Goal: Information Seeking & Learning: Learn about a topic

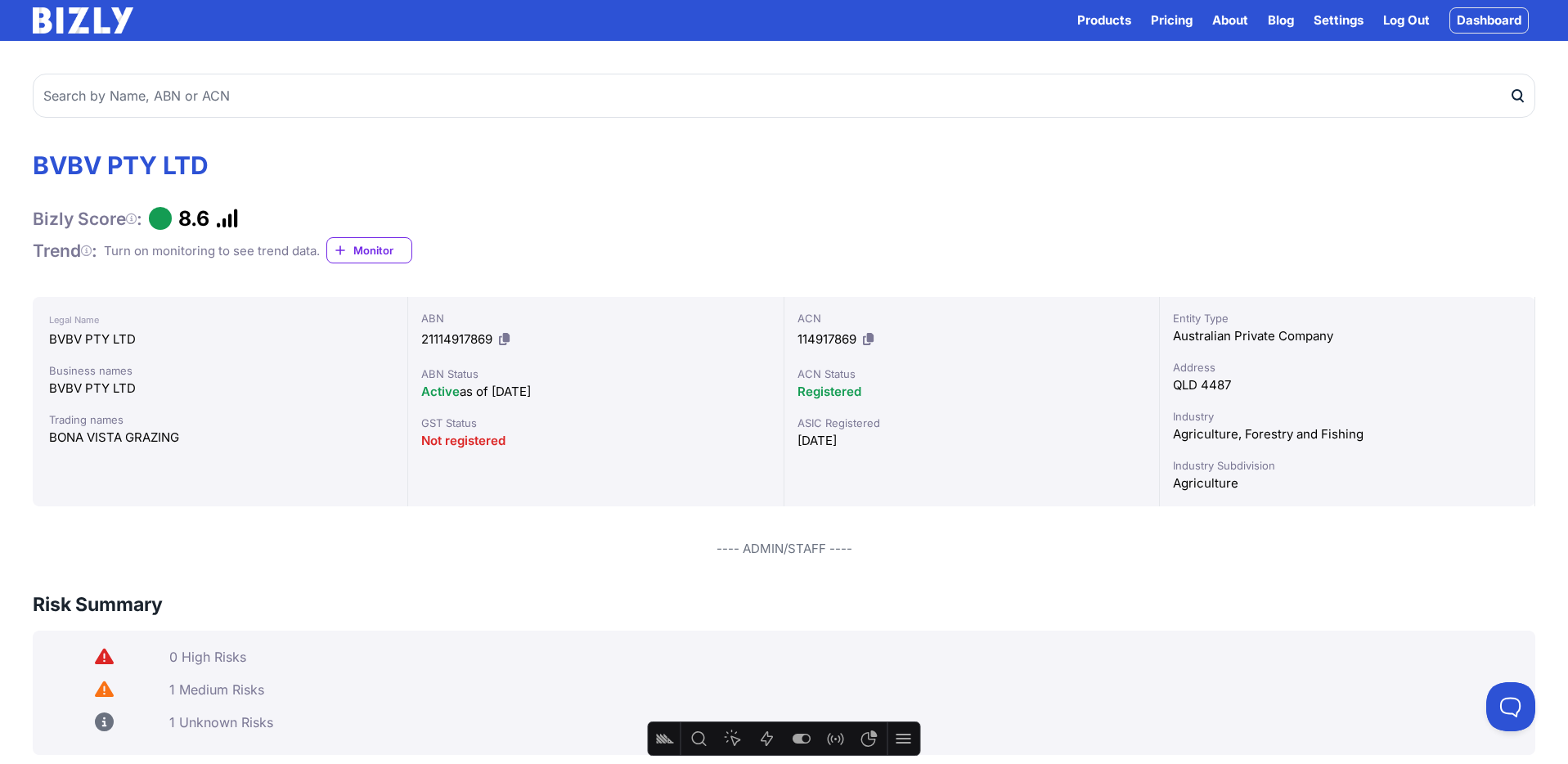
click at [1494, 17] on link "Dashboard" at bounding box center [1490, 20] width 79 height 26
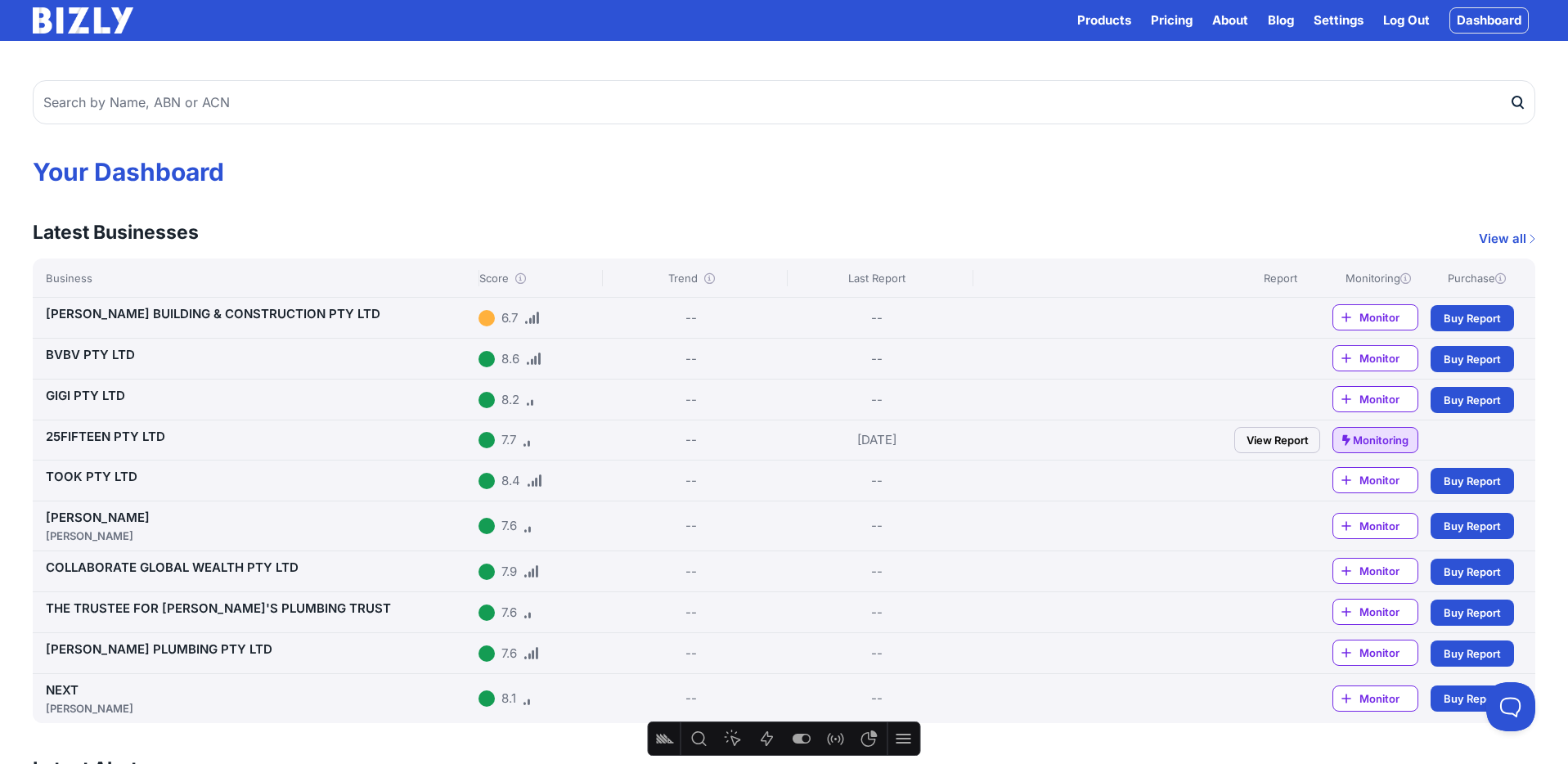
click at [1287, 438] on link "View Report" at bounding box center [1277, 439] width 86 height 26
click at [1513, 237] on link "View all" at bounding box center [1507, 239] width 56 height 19
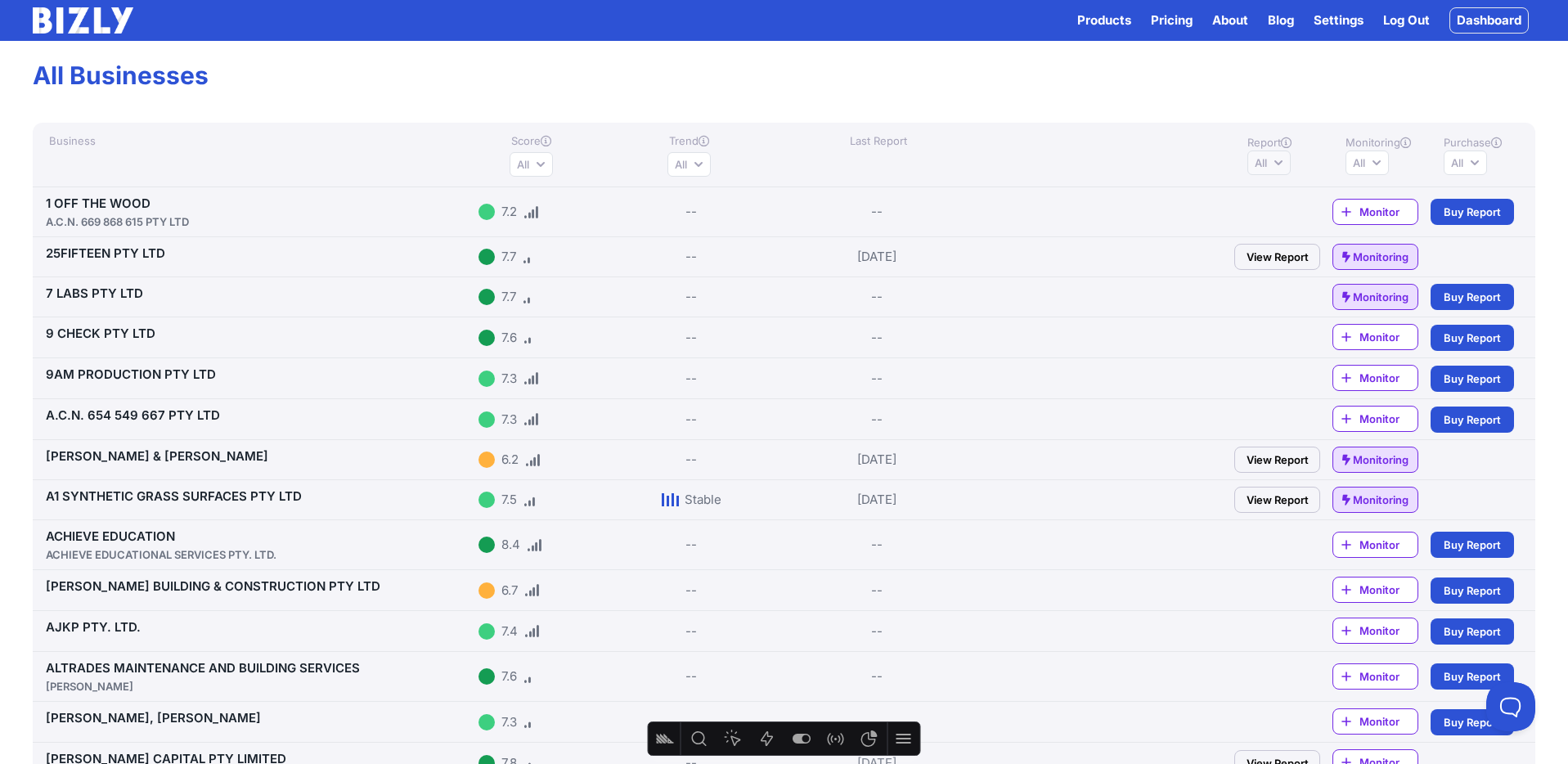
click at [1287, 162] on button "All" at bounding box center [1269, 162] width 44 height 24
click at [1283, 197] on span "Has report" at bounding box center [1301, 196] width 54 height 16
click at [1267, 197] on input "Has report" at bounding box center [1261, 196] width 14 height 14
radio input "true"
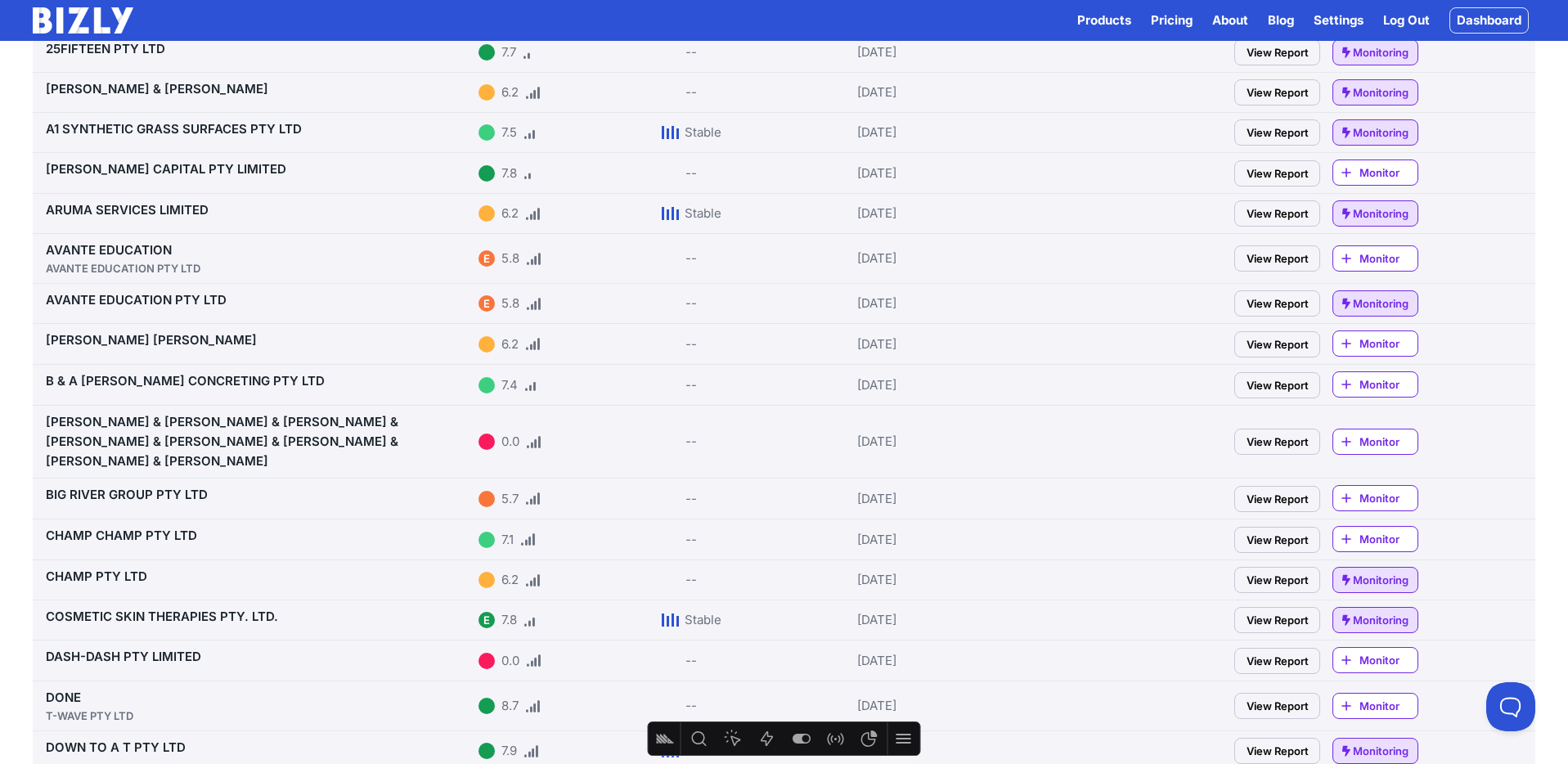
scroll to position [156, 0]
click at [1281, 485] on link "View Report" at bounding box center [1277, 498] width 86 height 26
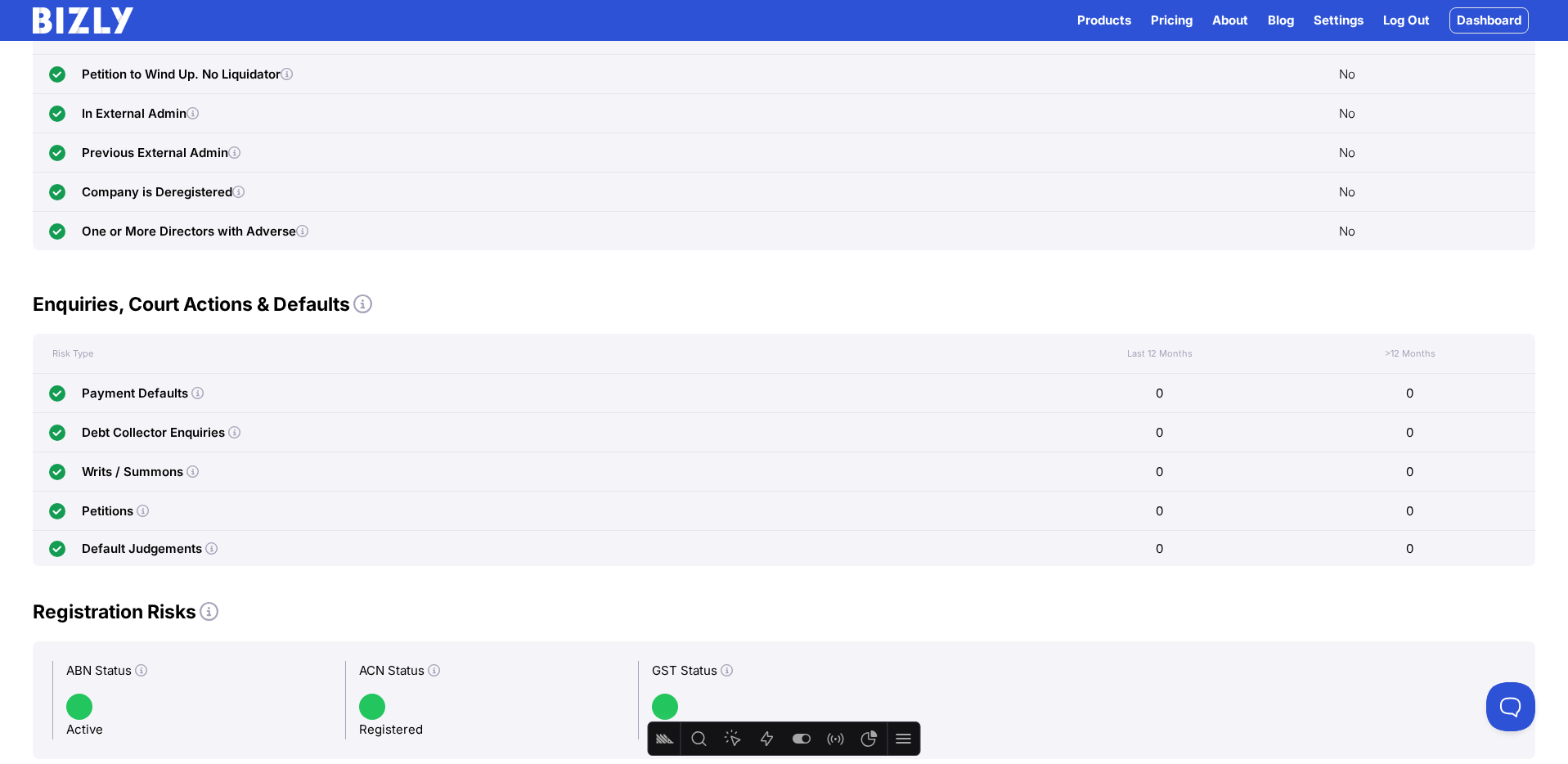
scroll to position [678, 0]
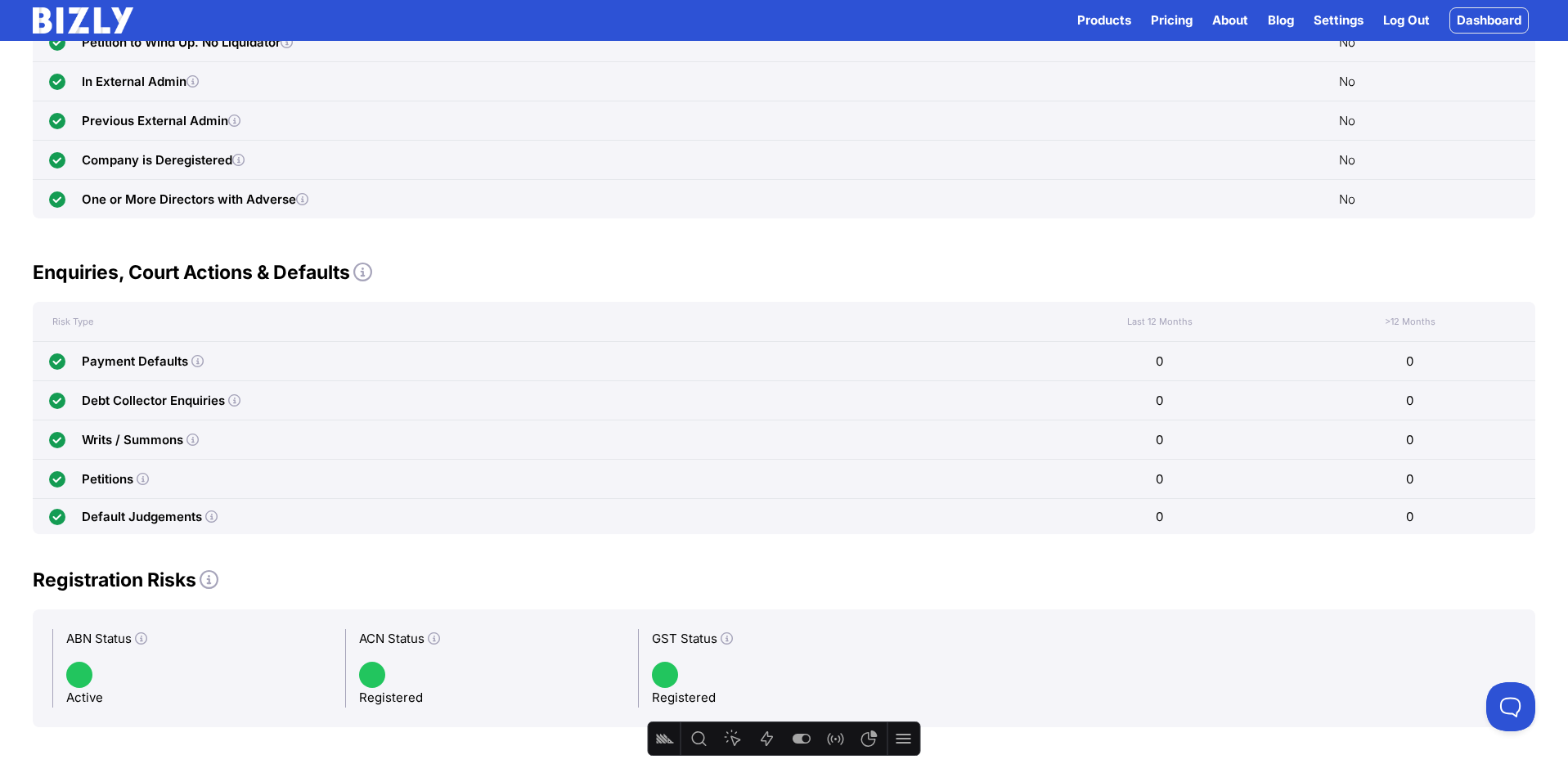
click at [194, 359] on icon at bounding box center [197, 361] width 13 height 13
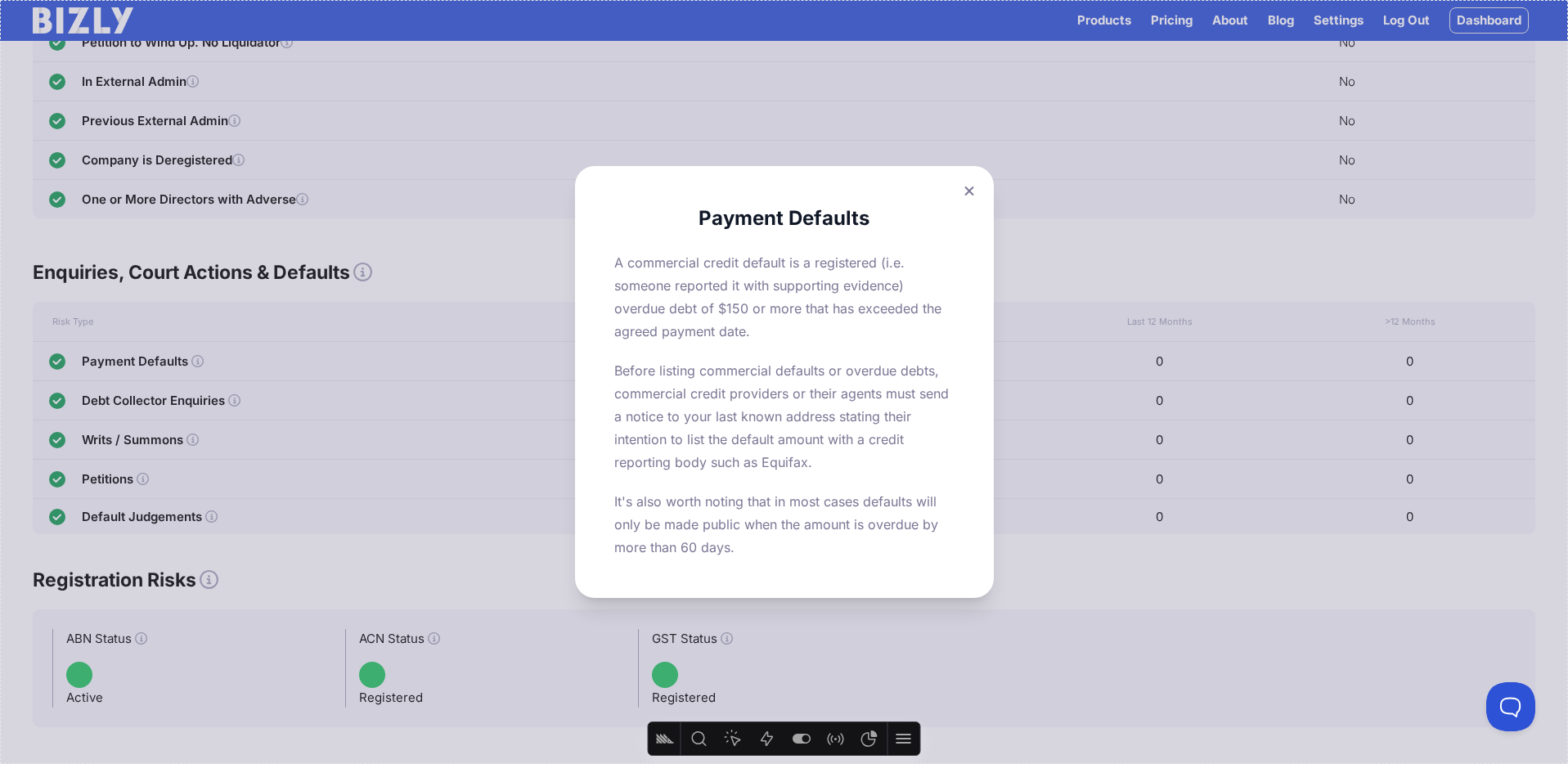
click at [194, 359] on div "Payment Defaults A commercial credit default is a registered (i.e. someone repo…" at bounding box center [784, 382] width 1568 height 764
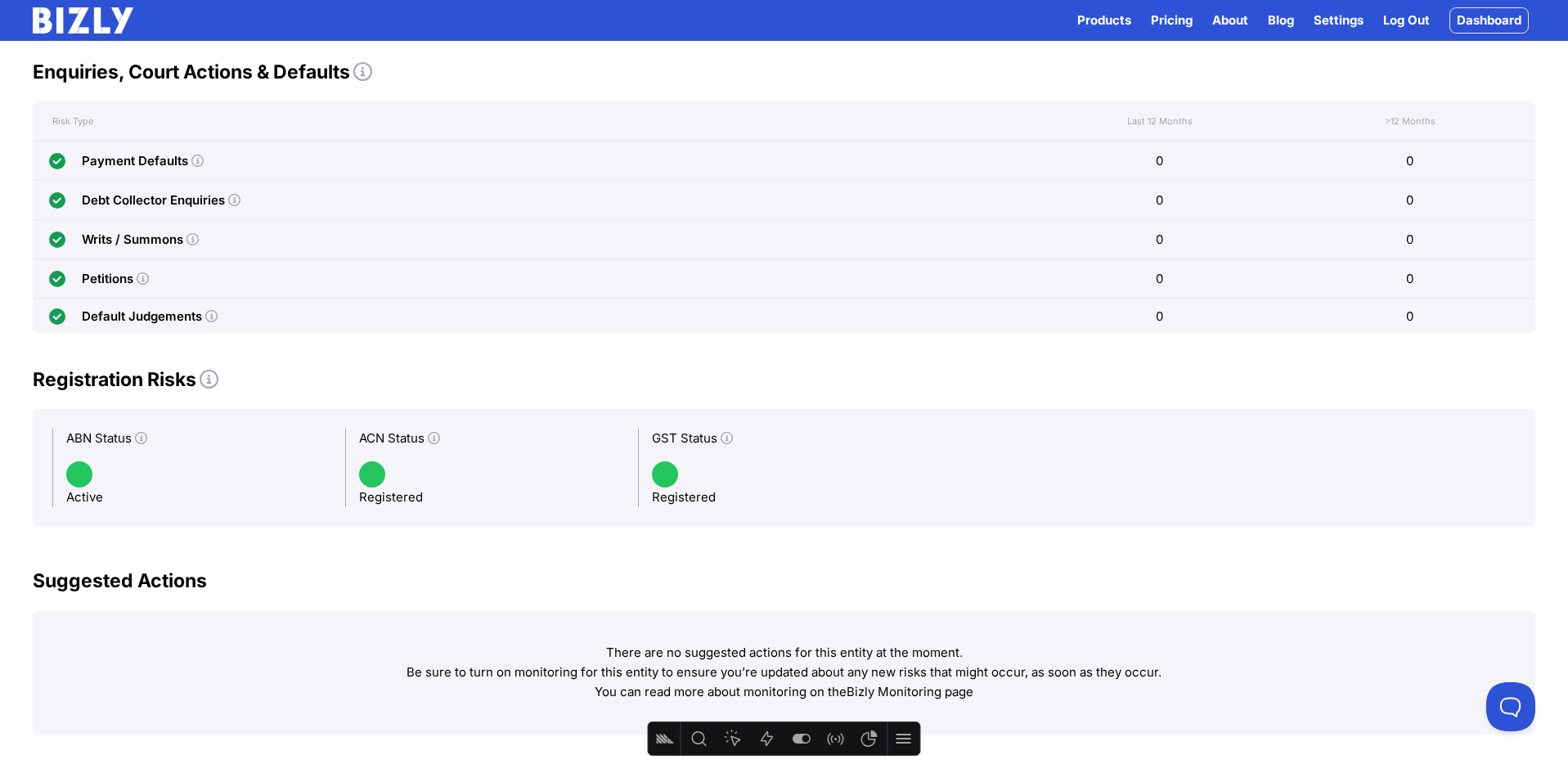
scroll to position [1002, 0]
